Goal: Information Seeking & Learning: Learn about a topic

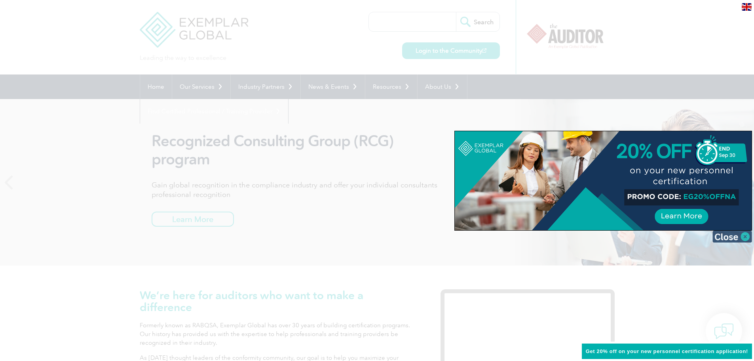
click at [747, 233] on img at bounding box center [733, 236] width 40 height 12
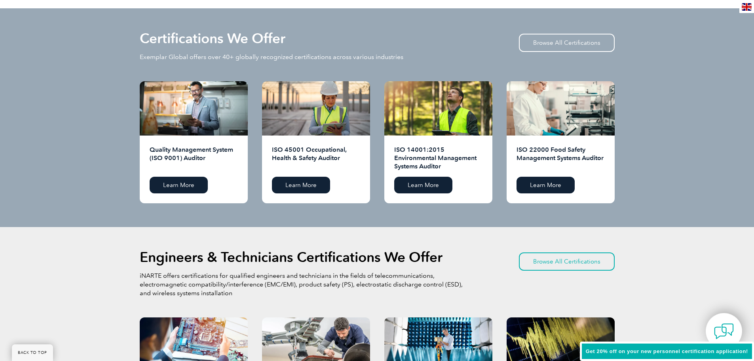
scroll to position [792, 0]
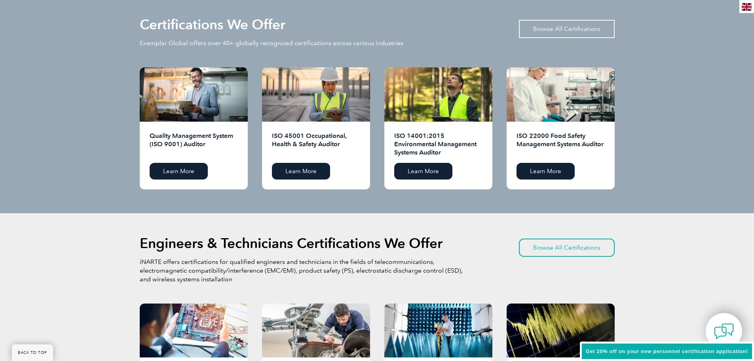
click at [556, 28] on link "Browse All Certifications" at bounding box center [567, 29] width 96 height 18
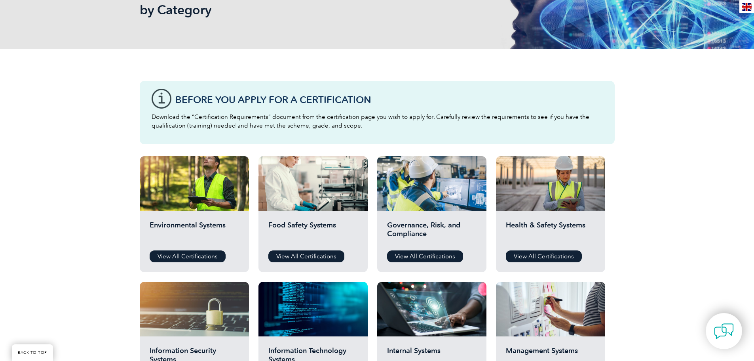
scroll to position [158, 0]
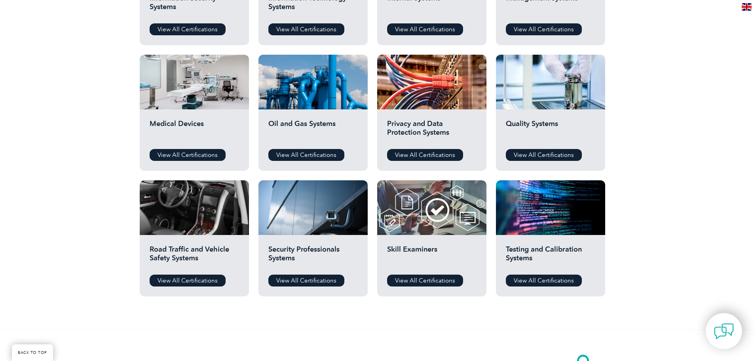
scroll to position [515, 0]
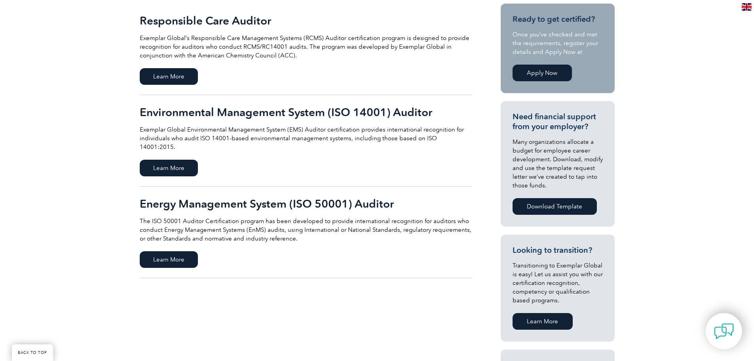
scroll to position [158, 0]
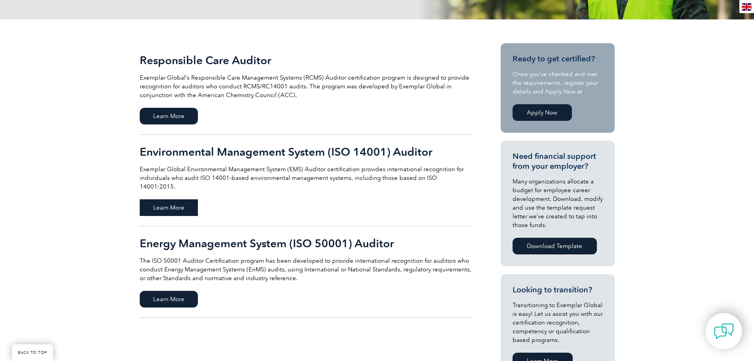
click at [175, 199] on span "Learn More" at bounding box center [169, 207] width 58 height 17
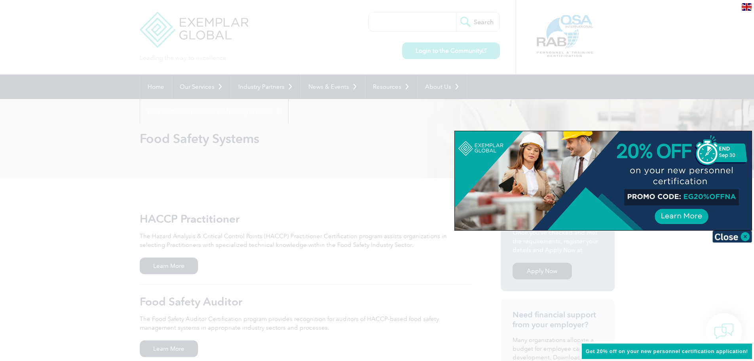
click at [748, 238] on img at bounding box center [733, 236] width 40 height 12
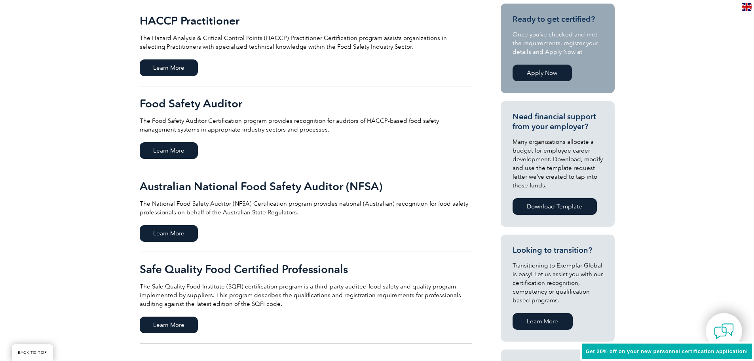
scroll to position [238, 0]
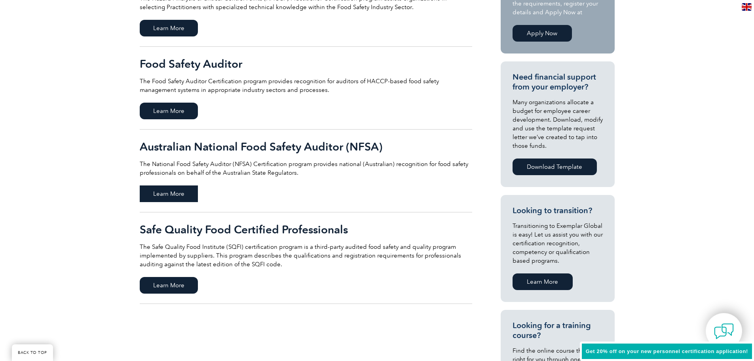
click at [166, 189] on span "Learn More" at bounding box center [169, 193] width 58 height 17
click at [180, 188] on span "Learn More" at bounding box center [169, 193] width 58 height 17
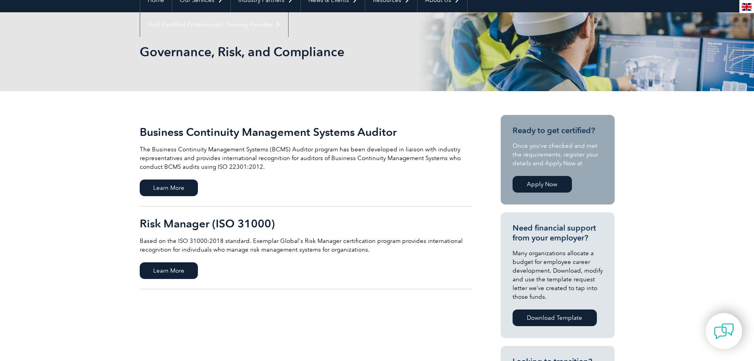
scroll to position [119, 0]
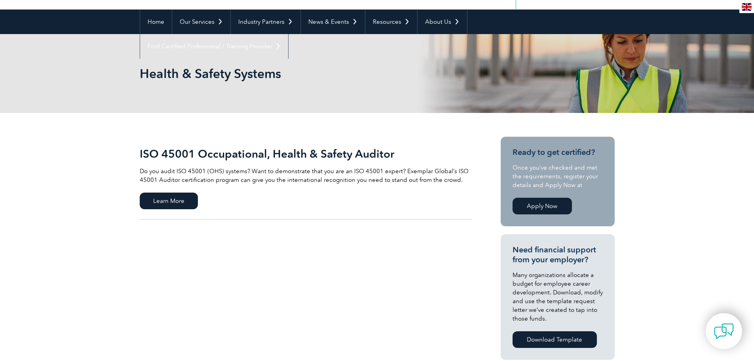
scroll to position [79, 0]
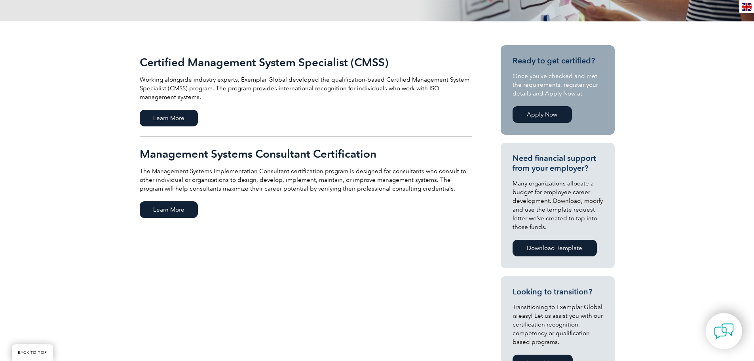
scroll to position [158, 0]
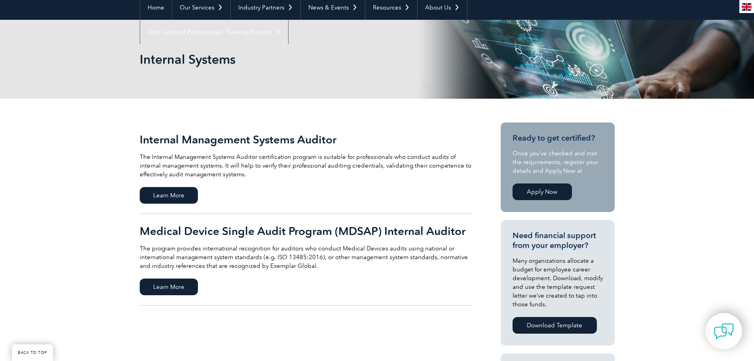
scroll to position [119, 0]
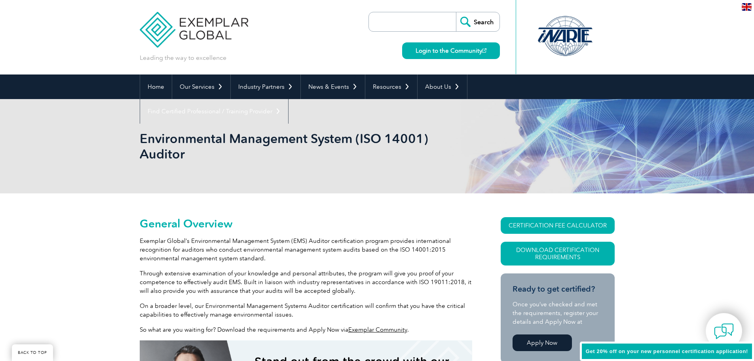
scroll to position [110, 0]
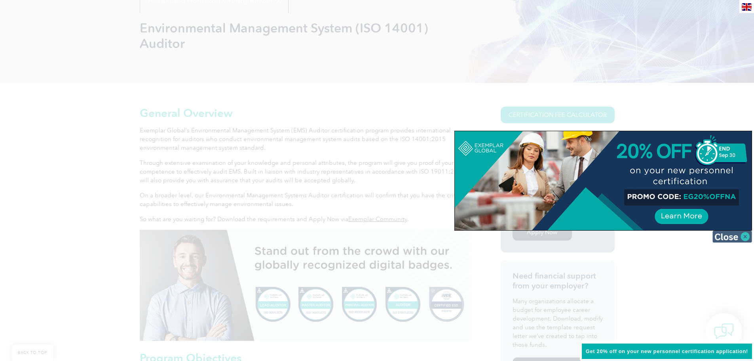
click at [744, 233] on img at bounding box center [733, 236] width 40 height 12
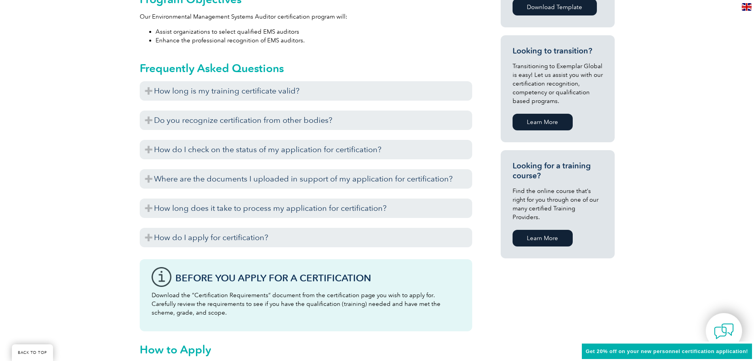
scroll to position [467, 0]
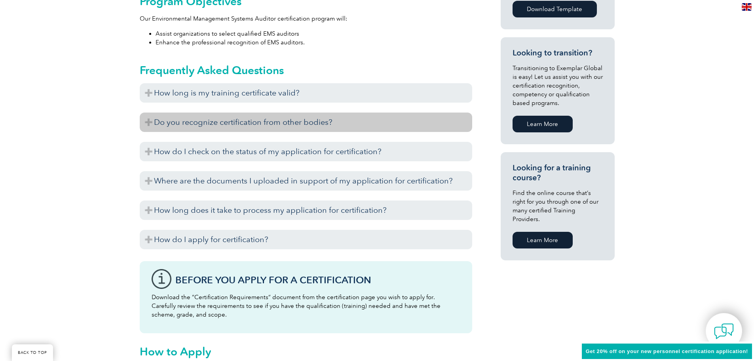
click at [147, 122] on h3 "Do you recognize certification from other bodies?" at bounding box center [306, 121] width 333 height 19
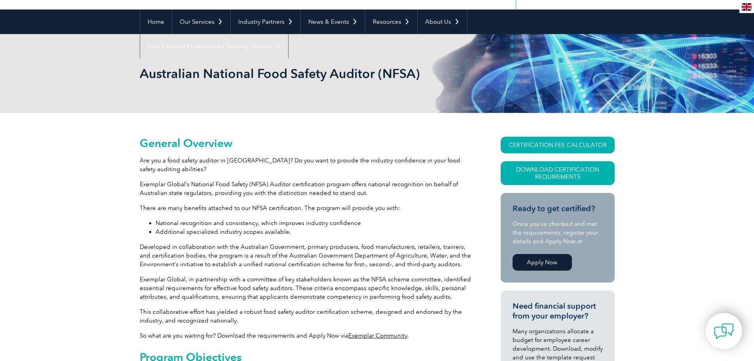
scroll to position [79, 0]
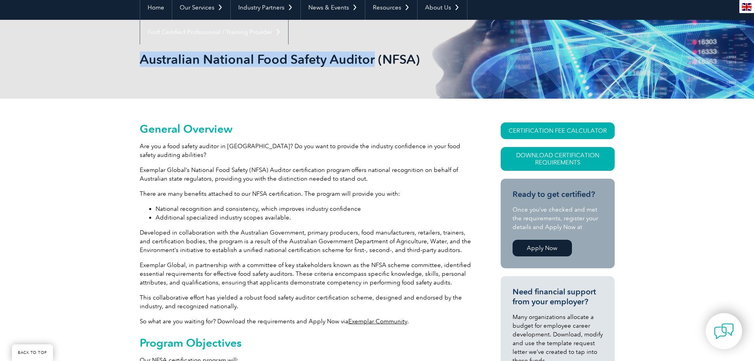
drag, startPoint x: 142, startPoint y: 59, endPoint x: 371, endPoint y: 53, distance: 228.9
click at [371, 53] on h1 "Australian National Food Safety Auditor (NFSA)" at bounding box center [292, 58] width 304 height 15
copy h1 "Australian National Food Safety Auditor"
